Goal: Information Seeking & Learning: Learn about a topic

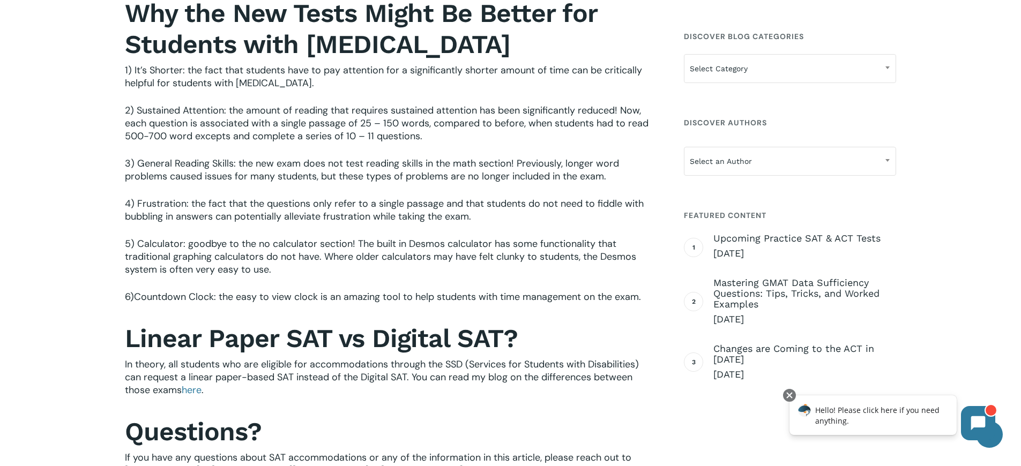
scroll to position [1005, 0]
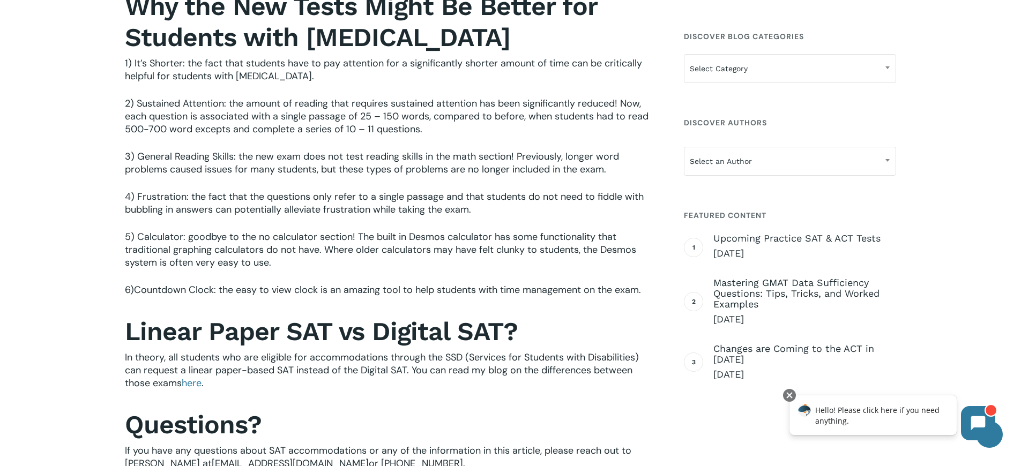
drag, startPoint x: 447, startPoint y: 144, endPoint x: 624, endPoint y: 175, distance: 179.1
click at [624, 175] on p "3) General Reading Skills: t he new exam does not test reading skills in the ma…" at bounding box center [389, 170] width 528 height 40
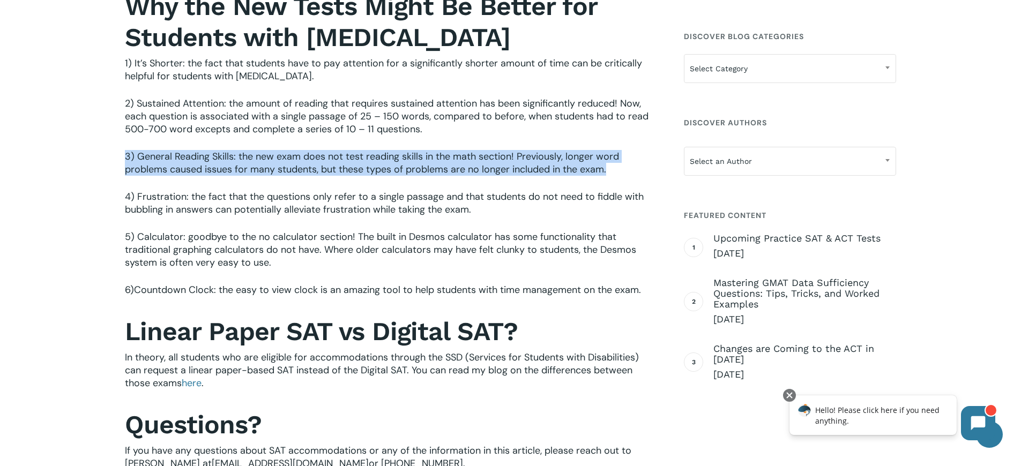
click at [624, 175] on p "3) General Reading Skills: t he new exam does not test reading skills in the ma…" at bounding box center [389, 170] width 528 height 40
click at [613, 177] on p "3) General Reading Skills: t he new exam does not test reading skills in the ma…" at bounding box center [389, 170] width 528 height 40
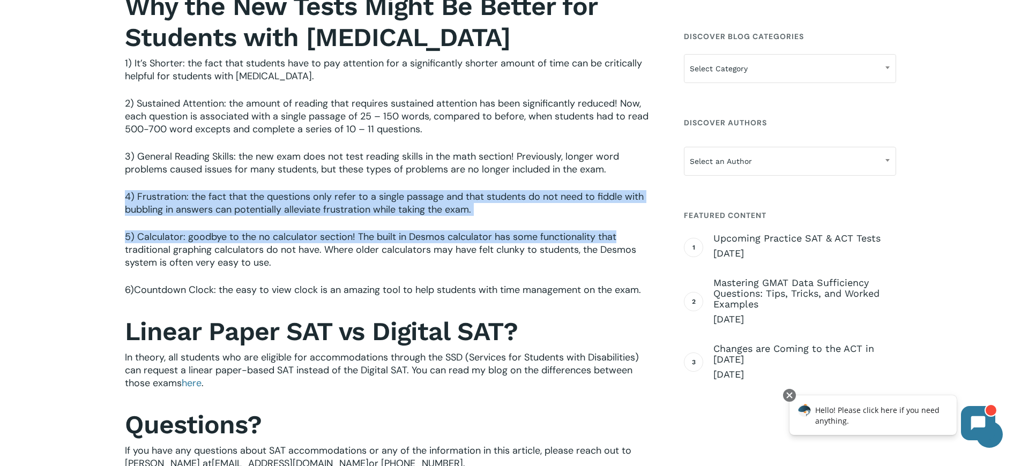
drag, startPoint x: 613, startPoint y: 177, endPoint x: 617, endPoint y: 230, distance: 53.2
click at [619, 194] on span "he fact that the questions only refer to a single passage and that students do …" at bounding box center [384, 203] width 519 height 26
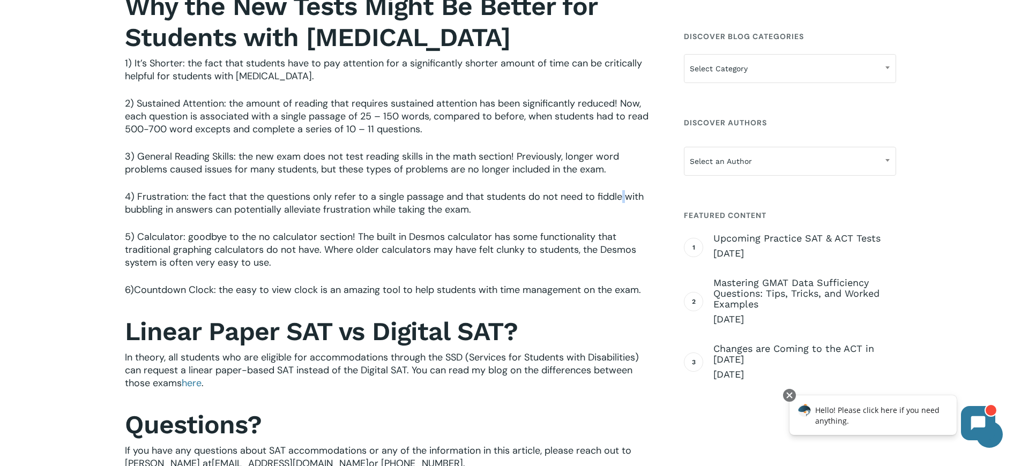
click at [619, 194] on span "he fact that the questions only refer to a single passage and that students do …" at bounding box center [384, 203] width 519 height 26
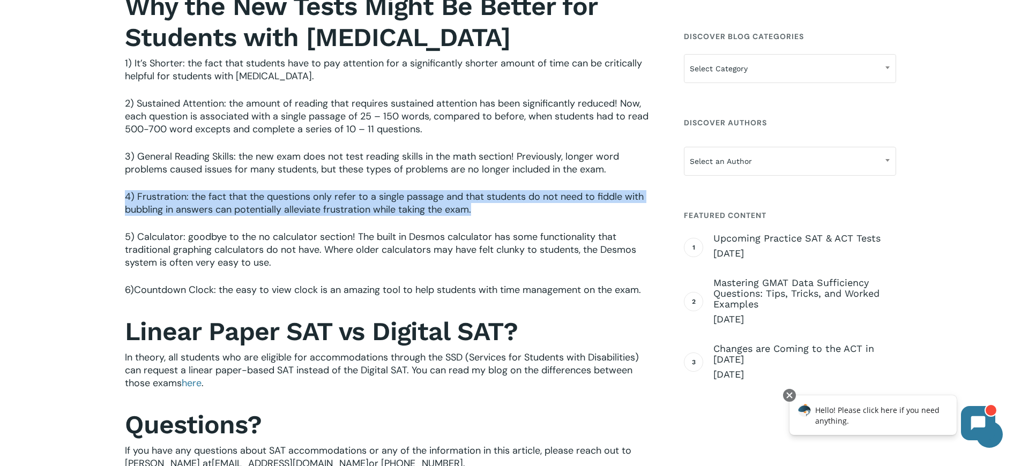
click at [619, 194] on span "he fact that the questions only refer to a single passage and that students do …" at bounding box center [384, 203] width 519 height 26
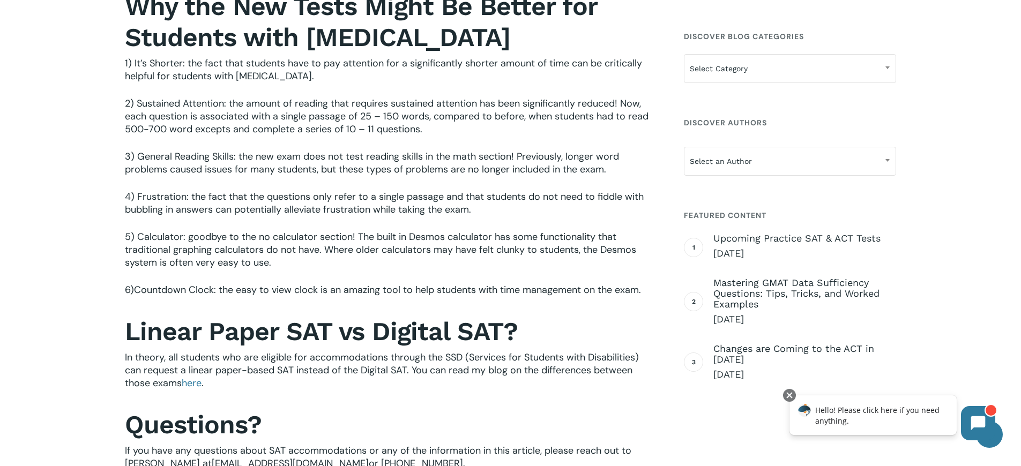
click at [620, 165] on p "3) General Reading Skills: t he new exam does not test reading skills in the ma…" at bounding box center [389, 170] width 528 height 40
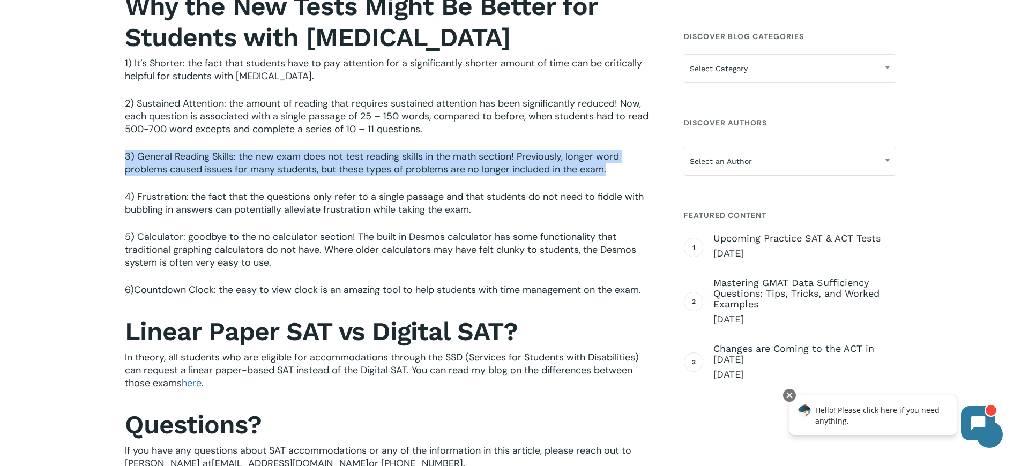
click at [620, 165] on p "3) General Reading Skills: t he new exam does not test reading skills in the ma…" at bounding box center [389, 170] width 528 height 40
click at [545, 161] on span "he new exam does not test reading skills in the math section! Previously, longe…" at bounding box center [372, 163] width 494 height 26
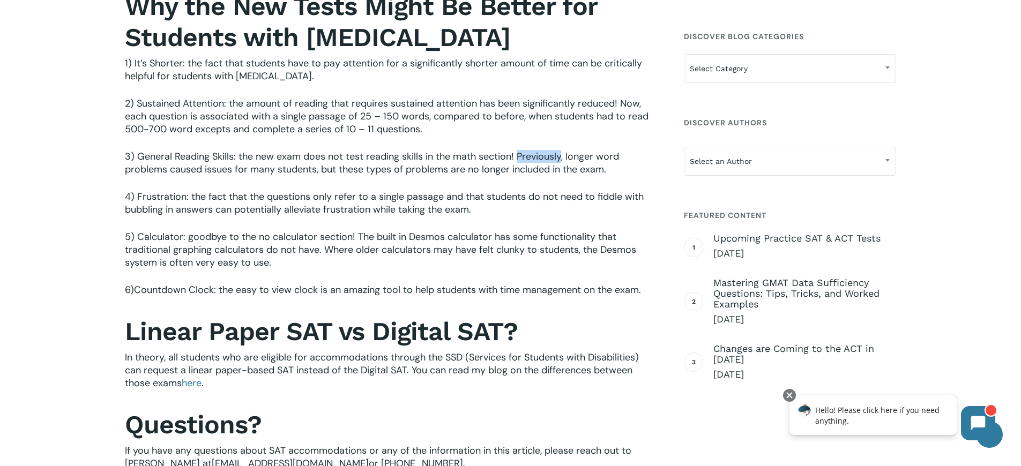
click at [545, 161] on span "he new exam does not test reading skills in the math section! Previously, longe…" at bounding box center [372, 163] width 494 height 26
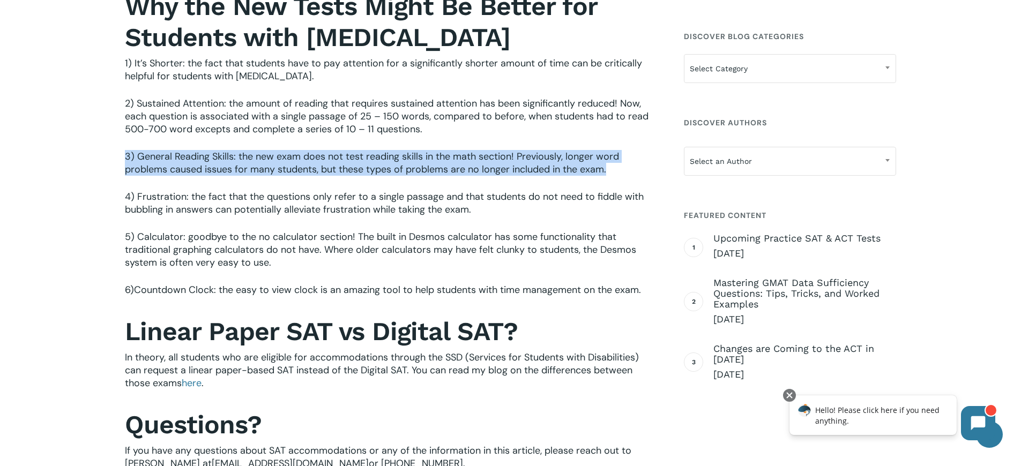
click at [545, 161] on span "he new exam does not test reading skills in the math section! Previously, longe…" at bounding box center [372, 163] width 494 height 26
click at [535, 169] on span "he new exam does not test reading skills in the math section! Previously, longe…" at bounding box center [372, 163] width 494 height 26
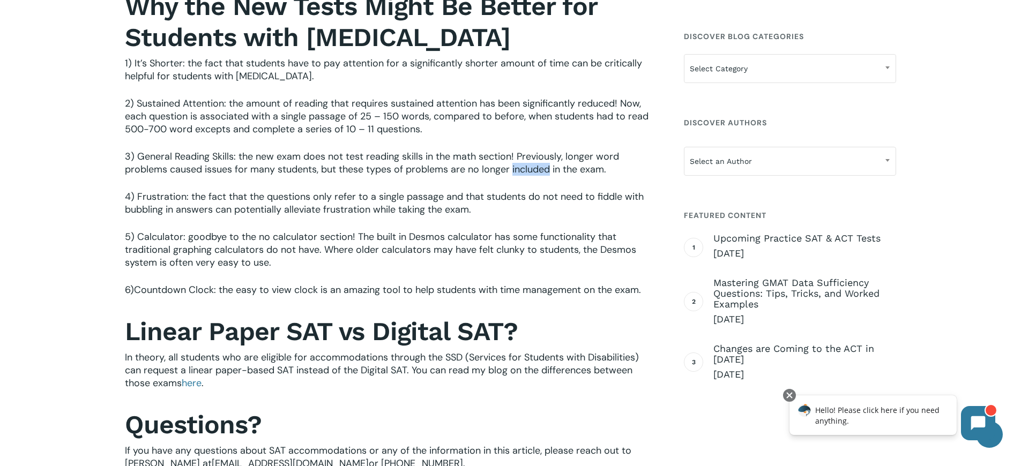
click at [535, 169] on span "he new exam does not test reading skills in the math section! Previously, longe…" at bounding box center [372, 163] width 494 height 26
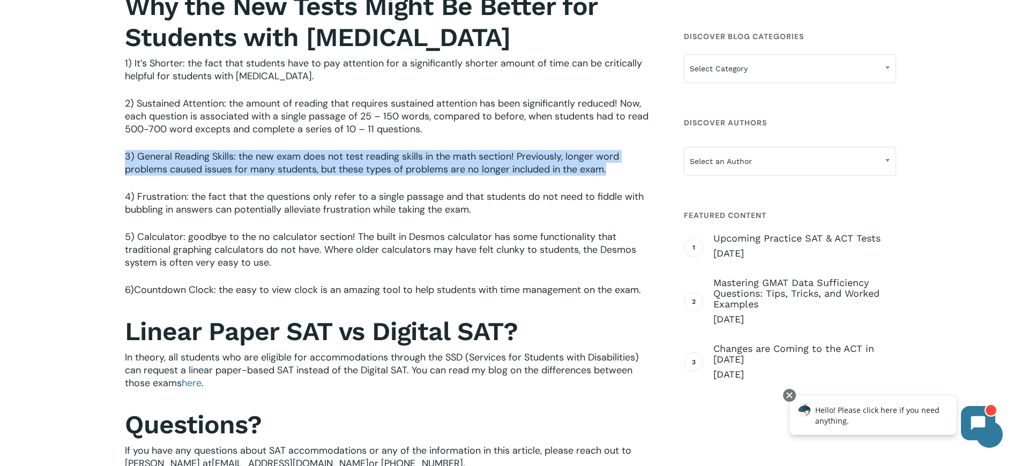
click at [535, 169] on span "he new exam does not test reading skills in the math section! Previously, longe…" at bounding box center [372, 163] width 494 height 26
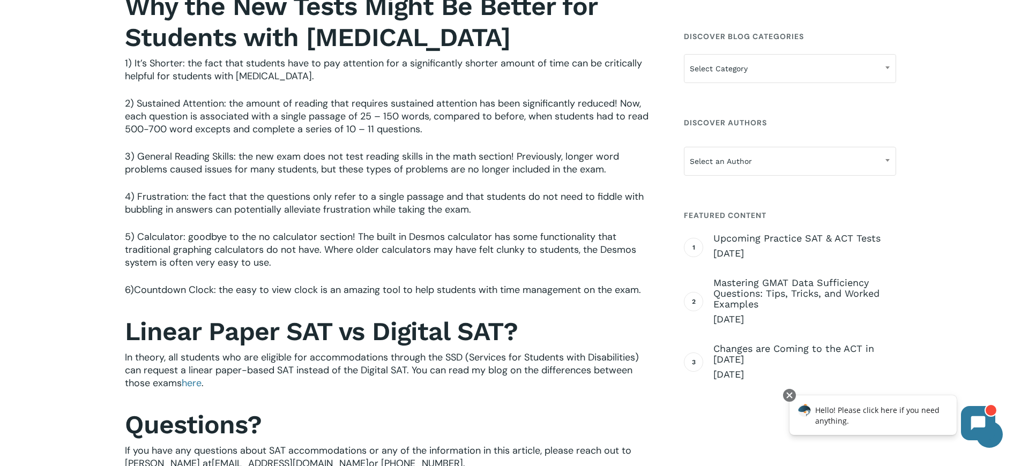
click at [512, 207] on p "4) Frustration: t he fact that the questions only refer to a single passage and…" at bounding box center [389, 210] width 528 height 40
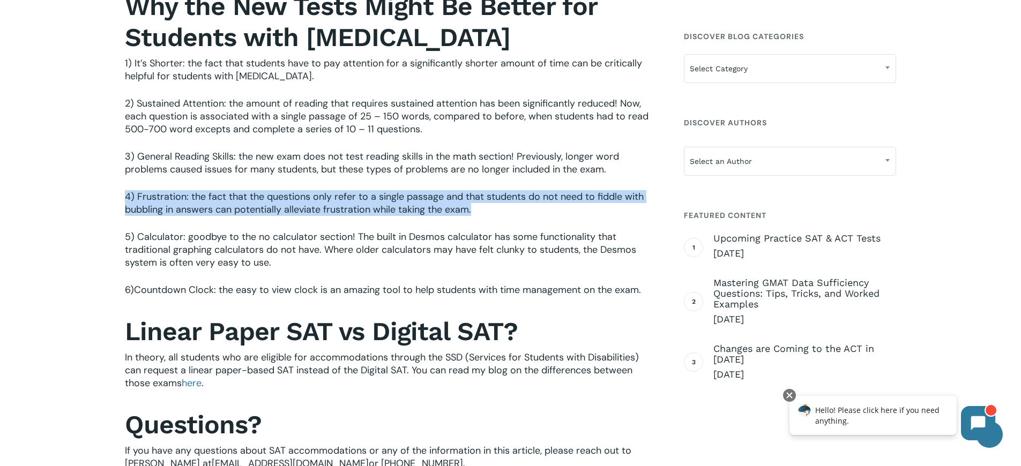
click at [512, 207] on p "4) Frustration: t he fact that the questions only refer to a single passage and…" at bounding box center [389, 210] width 528 height 40
click at [469, 192] on span "he fact that the questions only refer to a single passage and that students do …" at bounding box center [384, 203] width 519 height 26
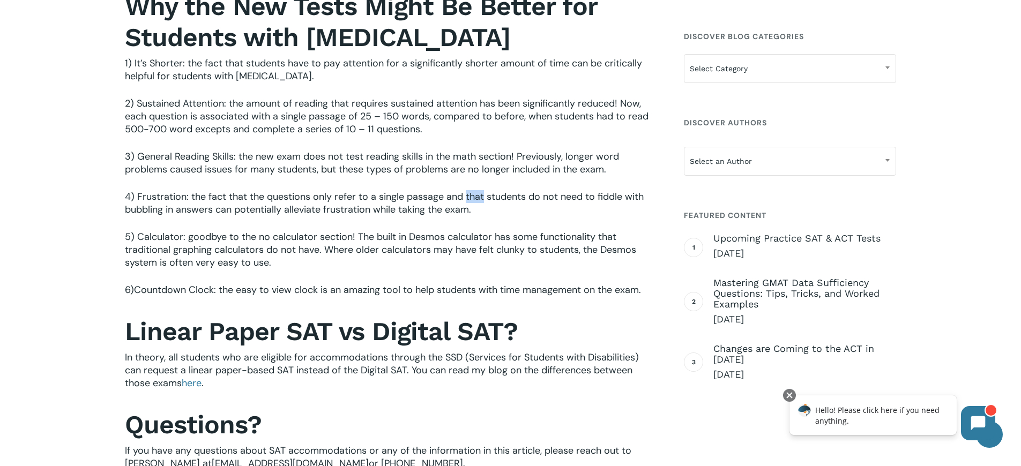
click at [469, 192] on span "he fact that the questions only refer to a single passage and that students do …" at bounding box center [384, 203] width 519 height 26
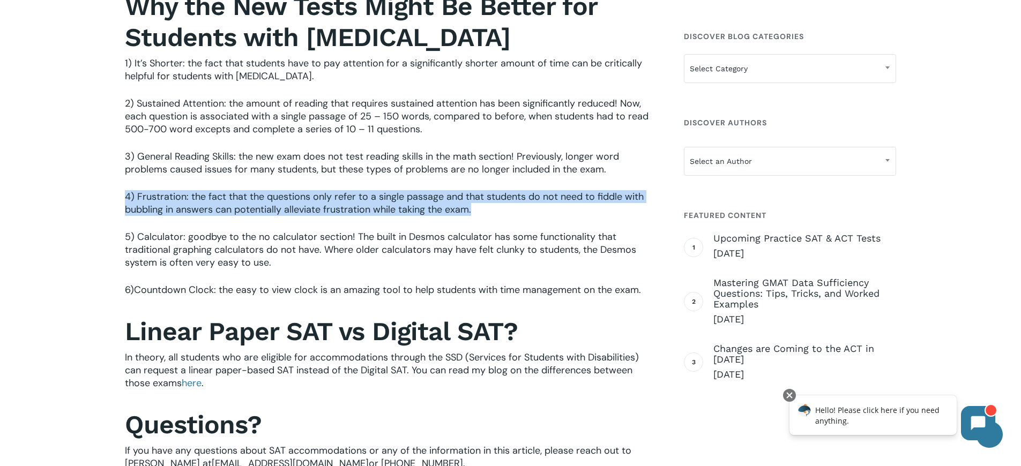
click at [469, 192] on span "he fact that the questions only refer to a single passage and that students do …" at bounding box center [384, 203] width 519 height 26
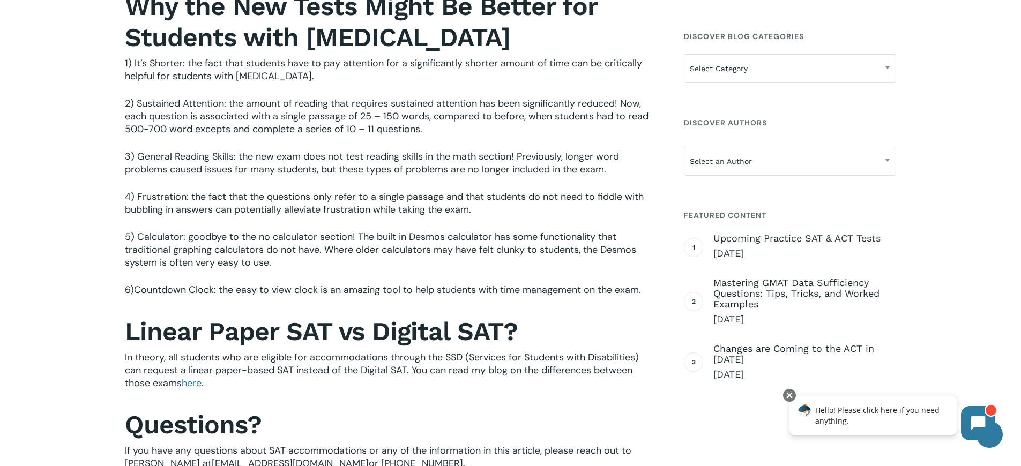
click at [396, 201] on span "he fact that the questions only refer to a single passage and that students do …" at bounding box center [384, 203] width 519 height 26
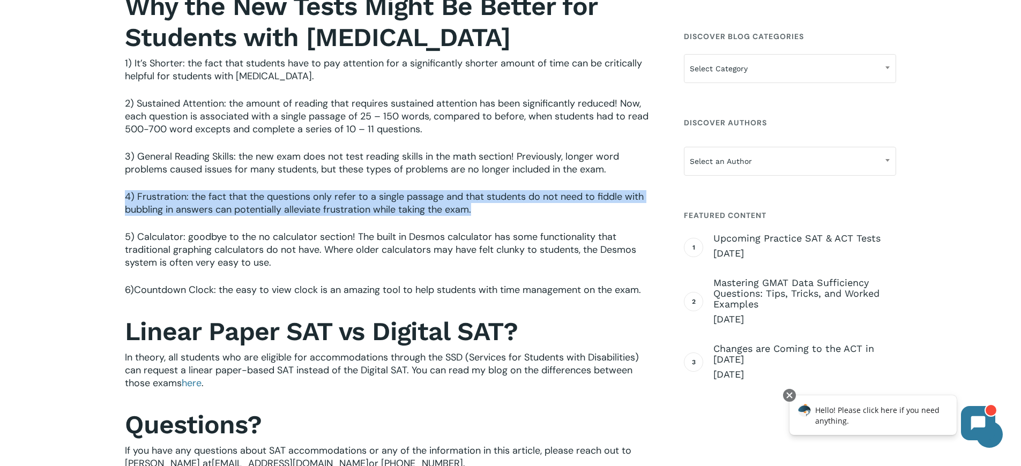
click at [396, 201] on span "he fact that the questions only refer to a single passage and that students do …" at bounding box center [384, 203] width 519 height 26
click at [428, 198] on span "he fact that the questions only refer to a single passage and that students do …" at bounding box center [384, 203] width 519 height 26
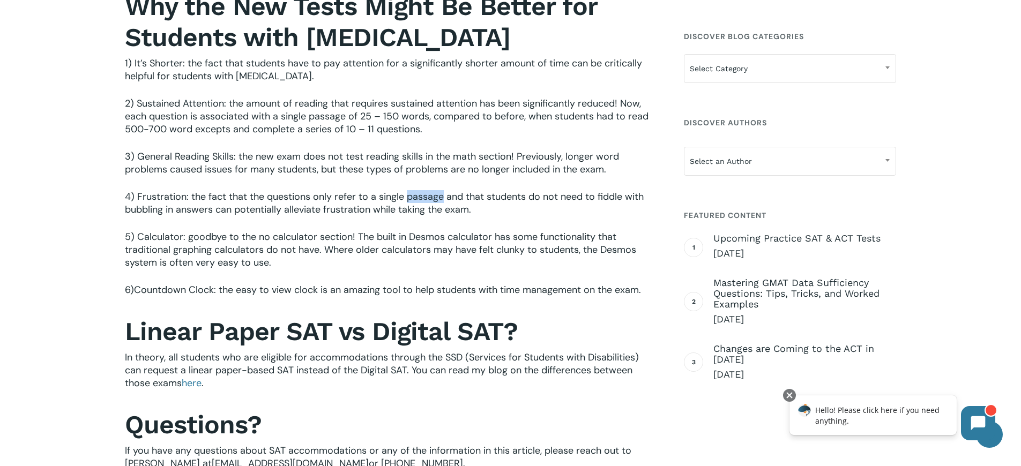
click at [428, 198] on span "he fact that the questions only refer to a single passage and that students do …" at bounding box center [384, 203] width 519 height 26
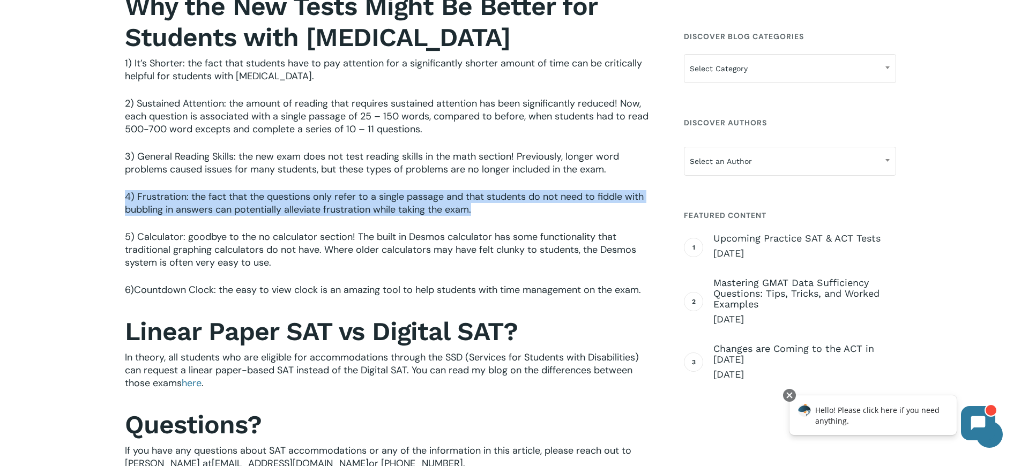
click at [428, 198] on span "he fact that the questions only refer to a single passage and that students do …" at bounding box center [384, 203] width 519 height 26
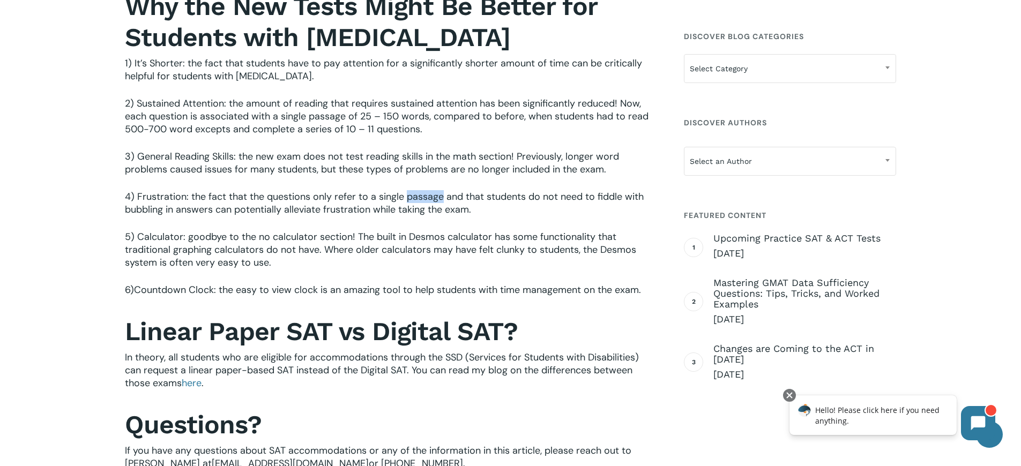
click at [428, 198] on span "he fact that the questions only refer to a single passage and that students do …" at bounding box center [384, 203] width 519 height 26
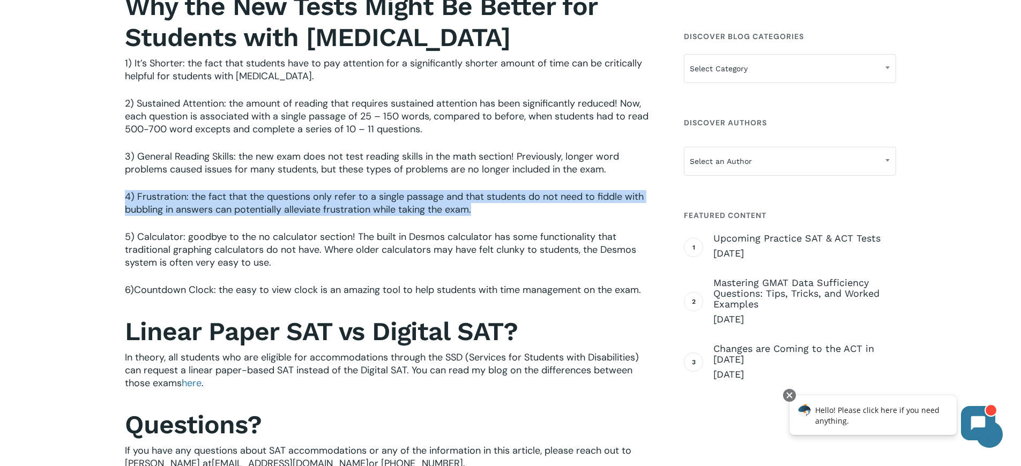
click at [428, 198] on span "he fact that the questions only refer to a single passage and that students do …" at bounding box center [384, 203] width 519 height 26
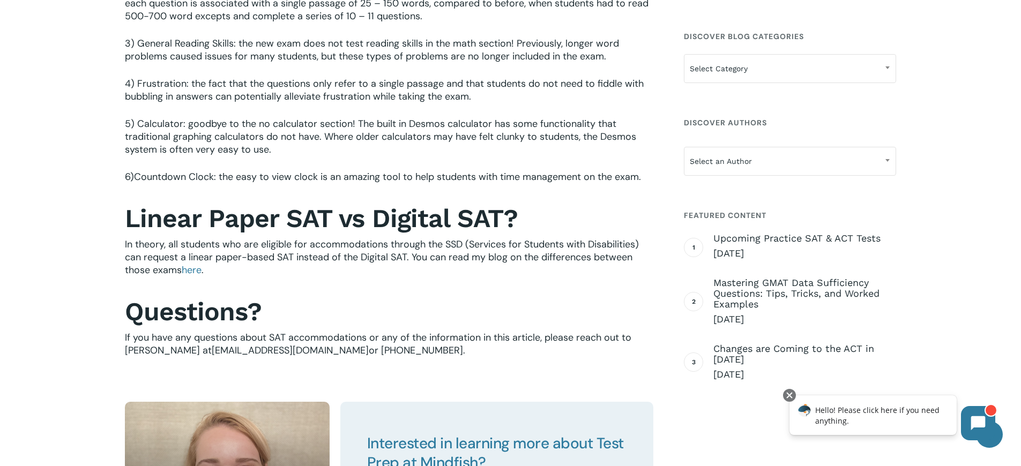
scroll to position [1162, 0]
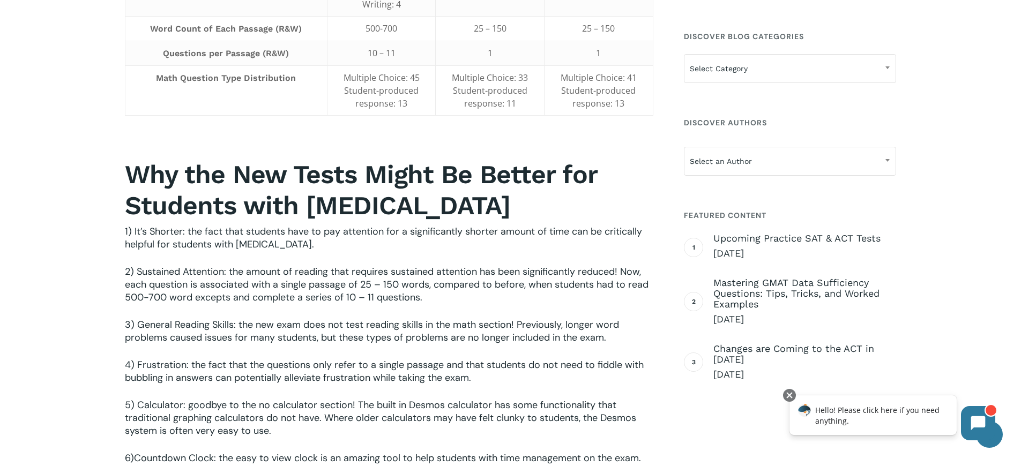
scroll to position [909, 0]
